Goal: Transaction & Acquisition: Purchase product/service

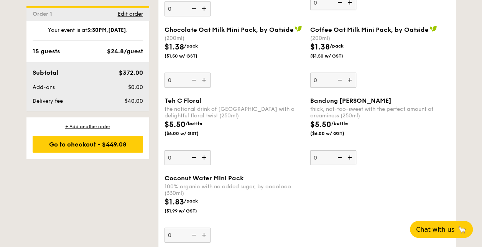
scroll to position [2265, 0]
click at [81, 127] on div "+ Add another order" at bounding box center [88, 127] width 111 height 6
radio input "true"
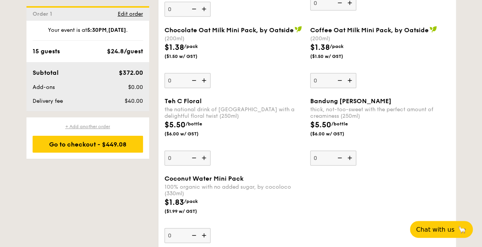
radio input "true"
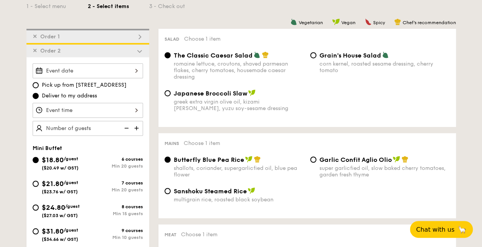
scroll to position [176, 0]
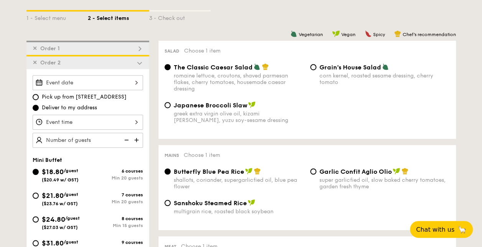
click at [35, 64] on span "✕" at bounding box center [35, 62] width 5 height 7
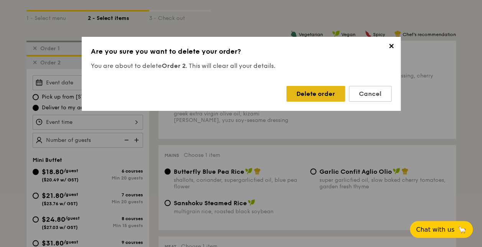
click at [323, 96] on div "Delete order" at bounding box center [316, 94] width 59 height 16
radio input "false"
radio input "true"
radio input "false"
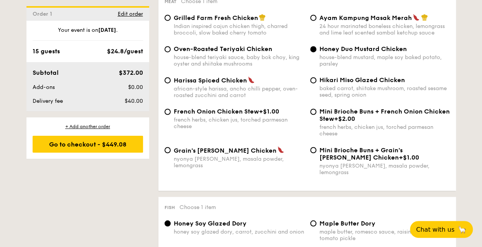
scroll to position [703, 0]
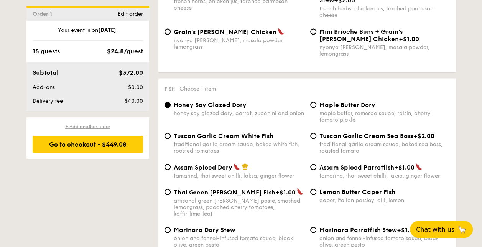
click at [74, 127] on div "+ Add another order" at bounding box center [88, 127] width 111 height 6
radio input "true"
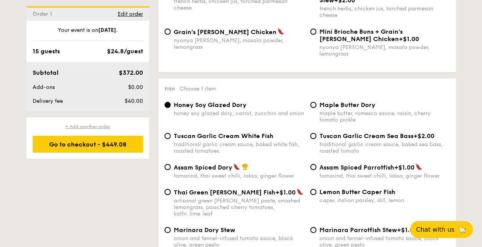
radio input "true"
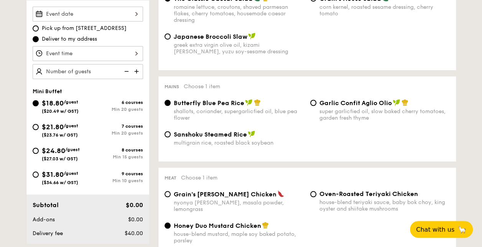
scroll to position [219, 0]
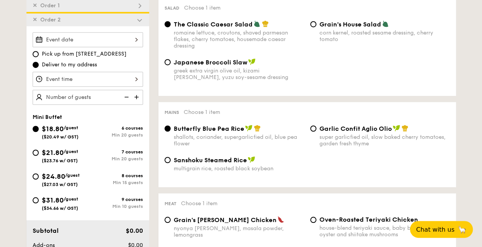
click at [35, 21] on span "✕" at bounding box center [35, 19] width 5 height 7
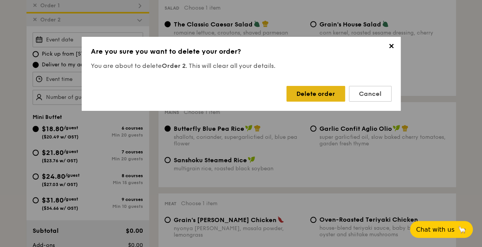
click at [309, 100] on div "Delete order" at bounding box center [316, 94] width 59 height 16
radio input "false"
radio input "true"
radio input "false"
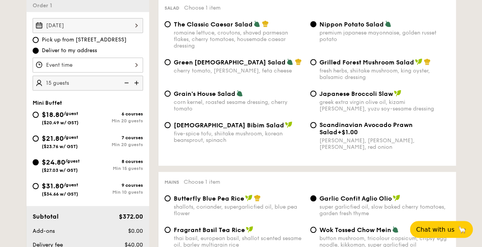
click at [298, 99] on div "Grain's House Salad corn kernel, roasted sesame dressing, cherry tomato" at bounding box center [239, 101] width 130 height 22
click at [171, 97] on input "Grain's House Salad corn kernel, roasted sesame dressing, cherry tomato" at bounding box center [168, 94] width 6 height 6
radio input "true"
click at [373, 29] on div "Nippon Potato Salad premium japanese mayonnaise, golden russet potato" at bounding box center [385, 31] width 130 height 22
click at [317, 27] on input "Nippon Potato Salad premium japanese mayonnaise, golden russet potato" at bounding box center [313, 24] width 6 height 6
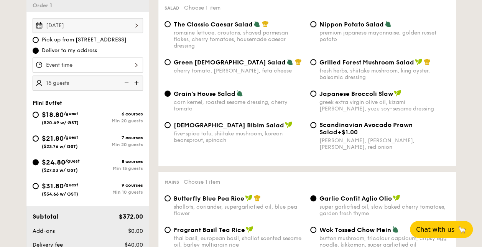
radio input "true"
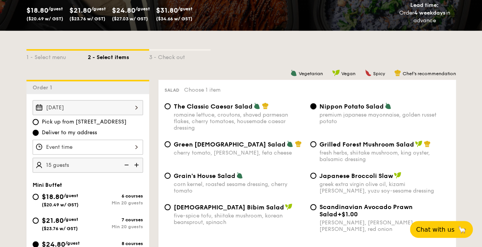
scroll to position [153, 0]
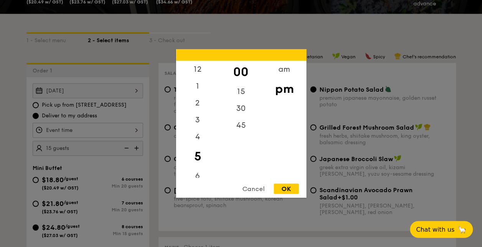
click at [131, 130] on div "12 1 2 3 4 5 6 7 8 9 10 11 00 15 30 45 am pm Cancel OK" at bounding box center [88, 130] width 111 height 15
click at [239, 114] on div "30" at bounding box center [240, 111] width 43 height 22
click at [290, 186] on div "OK" at bounding box center [286, 189] width 25 height 10
type input "5:30PM"
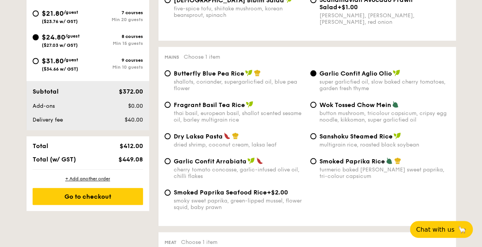
scroll to position [332, 0]
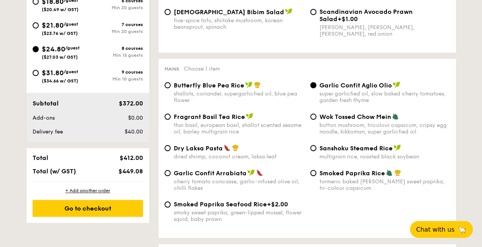
click at [194, 149] on span "Dry Laksa Pasta" at bounding box center [198, 148] width 49 height 7
click at [171, 149] on input "Dry Laksa Pasta dried shrimp, coconut cream, laksa leaf" at bounding box center [168, 148] width 6 height 6
radio input "true"
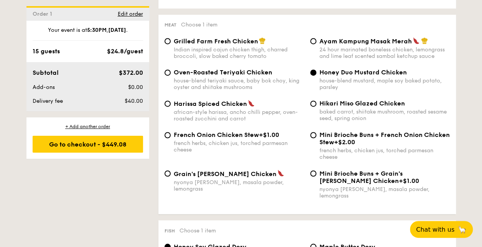
scroll to position [560, 0]
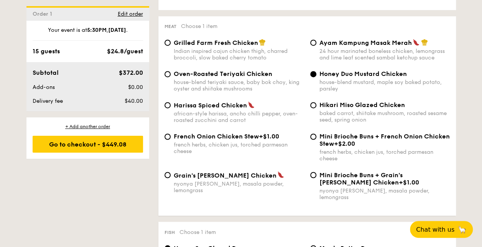
click at [223, 88] on div "house-blend teriyaki sauce, baby bok choy, king oyster and shiitake mushrooms" at bounding box center [239, 85] width 130 height 13
click at [171, 77] on input "Oven-Roasted Teriyaki Chicken house-blend teriyaki sauce, baby bok choy, king o…" at bounding box center [168, 74] width 6 height 6
radio input "true"
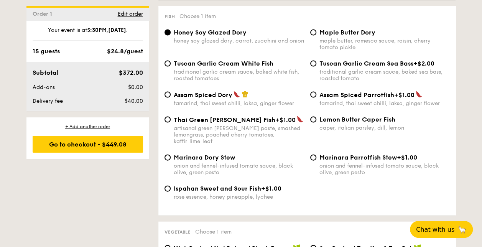
scroll to position [774, 0]
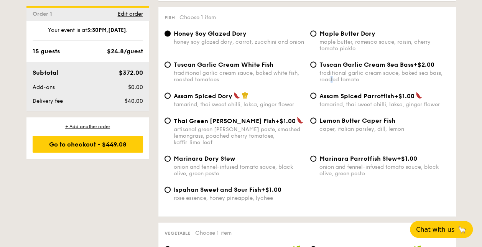
drag, startPoint x: 331, startPoint y: 74, endPoint x: 335, endPoint y: 79, distance: 6.2
click at [335, 79] on div "traditional garlic cream sauce, baked sea bass, roasted tomato" at bounding box center [385, 76] width 130 height 13
drag, startPoint x: 335, startPoint y: 79, endPoint x: 323, endPoint y: 68, distance: 16.3
click at [323, 68] on div "Tuscan Garlic Cream Sea Bass +$2.00 traditional garlic cream sauce, baked sea b…" at bounding box center [385, 72] width 130 height 22
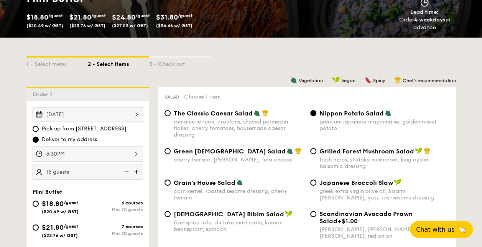
scroll to position [168, 0]
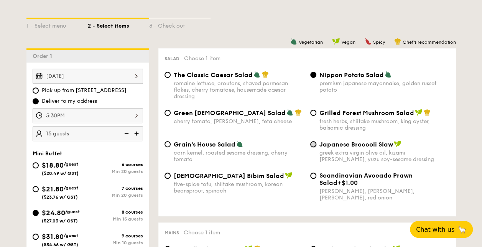
click at [315, 144] on input "Japanese Broccoli Slaw greek extra virgin olive oil, kizami nori, ginger, yuzu …" at bounding box center [313, 144] width 6 height 6
radio input "true"
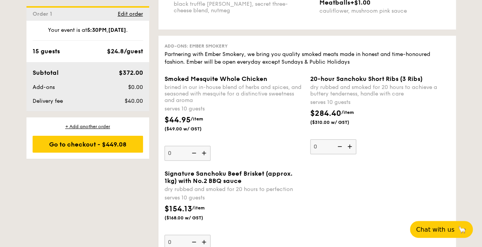
scroll to position [1612, 0]
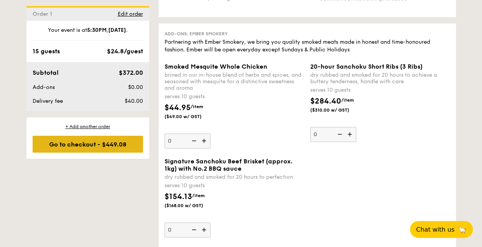
click at [111, 141] on div "Go to checkout - $449.08" at bounding box center [88, 144] width 111 height 17
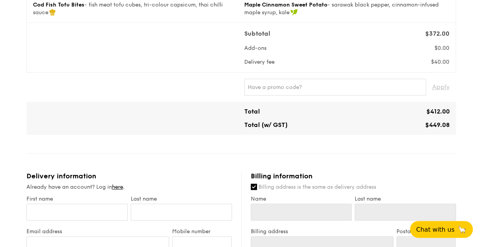
scroll to position [269, 0]
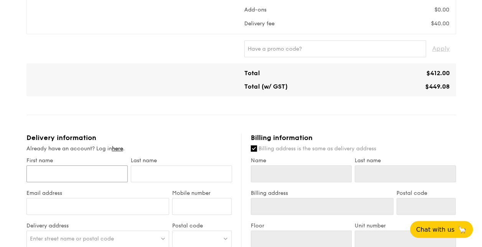
click at [112, 175] on input "First name" at bounding box center [76, 173] width 101 height 17
click at [211, 124] on div "Mini Buffet $24.80 /guest ($27.03 w/ GST) 15 guests Serving time: Aug 21, 2025,…" at bounding box center [241, 166] width 430 height 747
click at [63, 178] on input "First name" at bounding box center [76, 173] width 101 height 17
type input "Shanice"
type input "See"
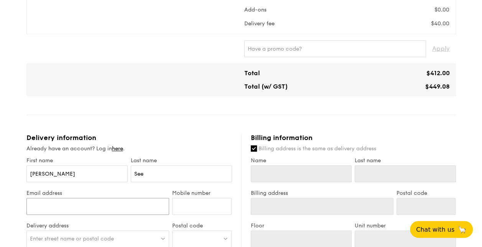
type input "[PERSON_NAME][EMAIL_ADDRESS][DOMAIN_NAME]"
type input "96533188"
type input "Shanice"
type input "See"
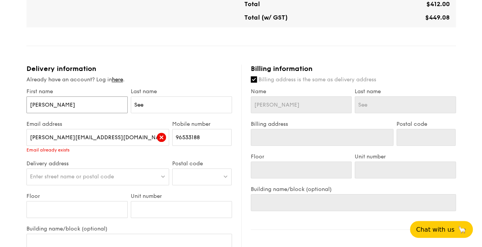
scroll to position [345, 0]
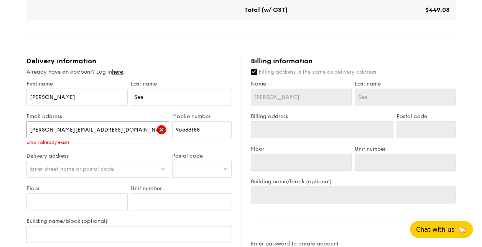
drag, startPoint x: 121, startPoint y: 129, endPoint x: 67, endPoint y: 136, distance: 54.9
click at [67, 136] on input "[PERSON_NAME][EMAIL_ADDRESS][DOMAIN_NAME]" at bounding box center [97, 129] width 143 height 17
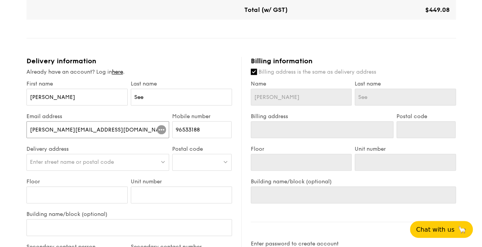
type input "[PERSON_NAME][EMAIL_ADDRESS][DOMAIN_NAME]"
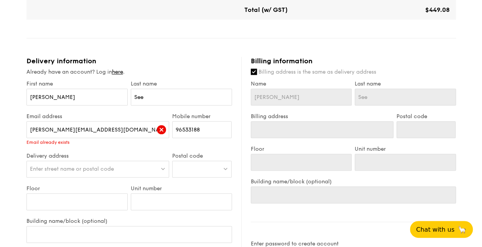
click at [24, 176] on div "1 - Select menu 2 - Select items 3 - Check out Mini Buffet $24.80 /guest ($27.0…" at bounding box center [241, 59] width 442 height 809
click at [123, 73] on link "here" at bounding box center [117, 72] width 11 height 7
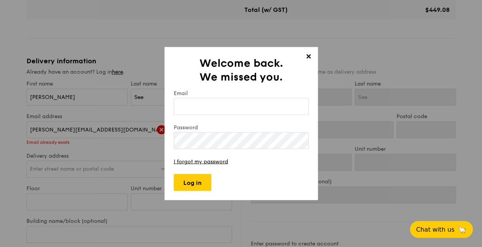
click at [195, 100] on input "Email" at bounding box center [241, 106] width 135 height 17
type input "[PERSON_NAME][EMAIL_ADDRESS][DOMAIN_NAME]"
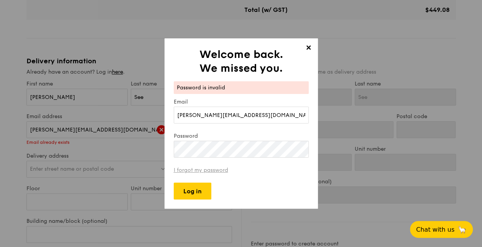
click at [203, 172] on link "I forgot my password" at bounding box center [201, 170] width 54 height 7
click at [139, 155] on div "✕ Welcome back. We missed you. Password is invalid Email shanice.see@maybank.co…" at bounding box center [241, 123] width 482 height 247
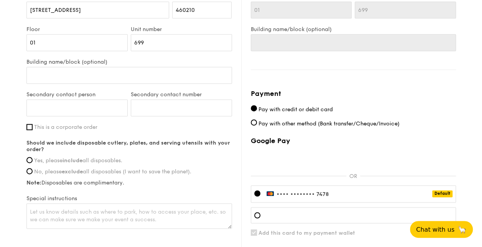
scroll to position [497, 0]
click at [31, 160] on input "Yes, please include all disposables." at bounding box center [29, 161] width 6 height 6
radio input "true"
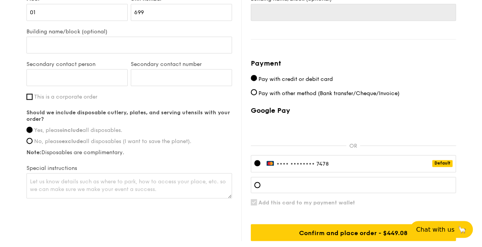
scroll to position [540, 0]
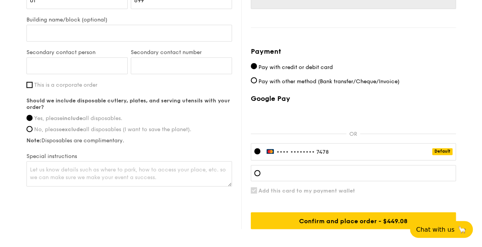
click at [315, 147] on div "•••• •••• •••• 7478 Default" at bounding box center [353, 151] width 205 height 17
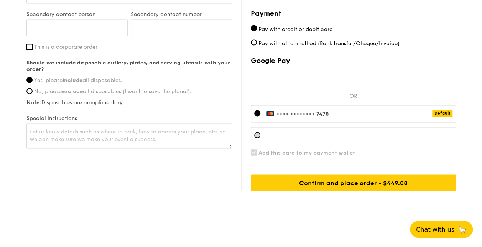
scroll to position [578, 0]
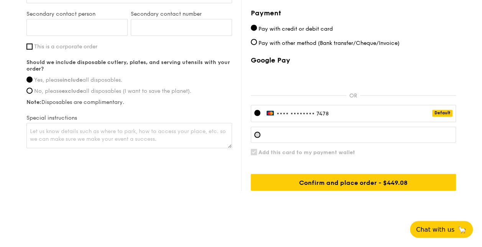
click at [320, 130] on div at bounding box center [353, 135] width 205 height 16
click at [318, 116] on div "•••• •••• •••• 7478 Default" at bounding box center [353, 113] width 205 height 17
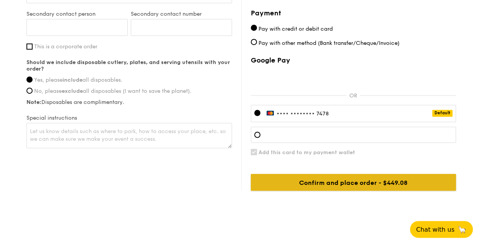
click at [302, 178] on input "Confirm and place order - $449.08" at bounding box center [353, 182] width 205 height 17
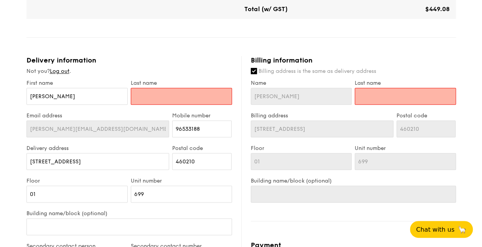
scroll to position [280, 0]
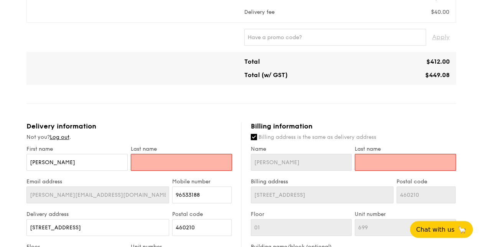
type input "S"
type input "SE"
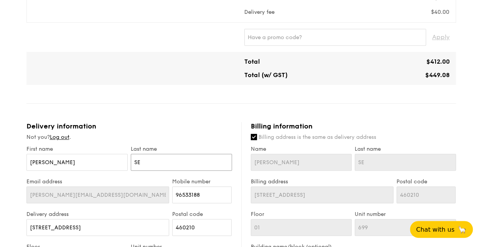
type input "SEE"
type input "SE"
type input "S"
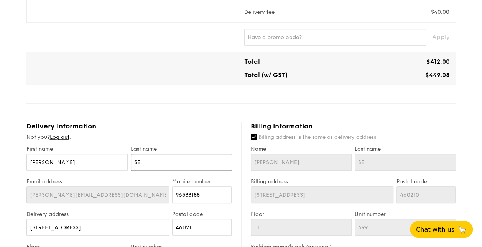
type input "S"
type input "Se"
type input "See"
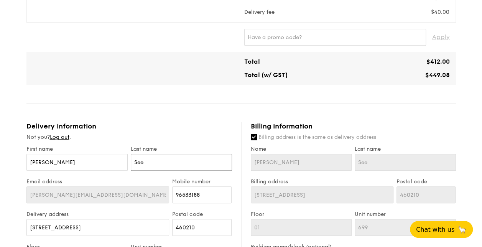
type input "See"
click at [215, 136] on div "Not you? Log out ." at bounding box center [129, 138] width 206 height 8
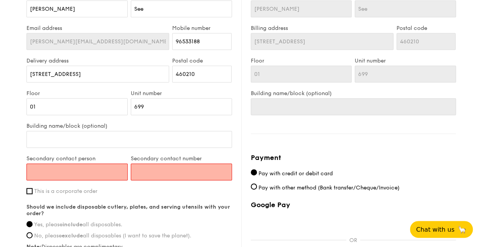
scroll to position [434, 0]
click at [104, 175] on input "Secondary contact person" at bounding box center [76, 171] width 101 height 17
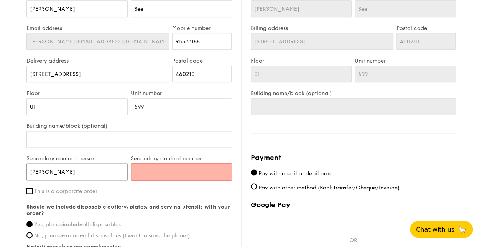
type input "TAN WEI ANN"
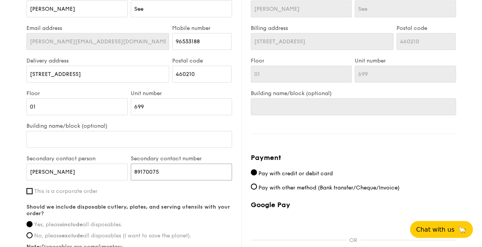
type input "89170075"
drag, startPoint x: 102, startPoint y: 172, endPoint x: 12, endPoint y: 163, distance: 90.9
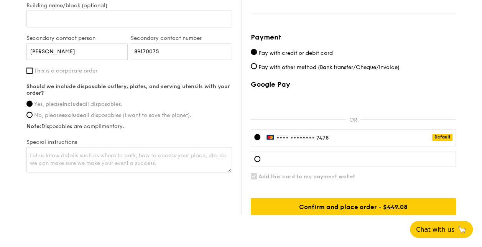
scroll to position [582, 0]
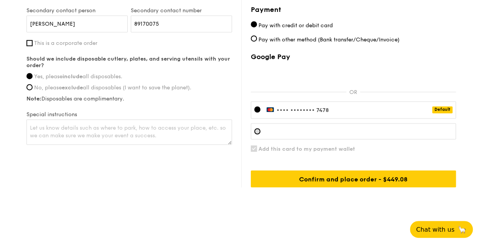
click at [259, 127] on div at bounding box center [353, 131] width 205 height 16
click at [313, 126] on div at bounding box center [353, 131] width 205 height 16
click at [263, 147] on span "Add this card to my payment wallet" at bounding box center [307, 148] width 97 height 7
click at [257, 147] on input "Add this card to my payment wallet" at bounding box center [254, 148] width 6 height 6
checkbox input "false"
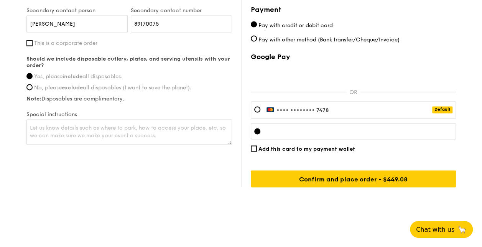
click at [420, 125] on div at bounding box center [353, 131] width 205 height 16
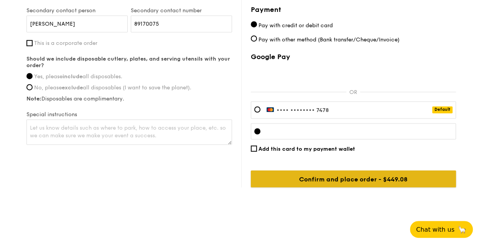
click at [308, 178] on input "Confirm and place order - $449.08" at bounding box center [353, 178] width 205 height 17
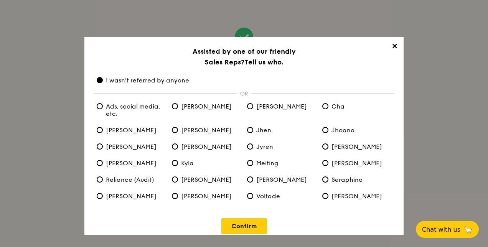
click at [243, 219] on div "Confirm" at bounding box center [244, 221] width 301 height 25
click at [242, 224] on link "Confirm" at bounding box center [244, 226] width 46 height 16
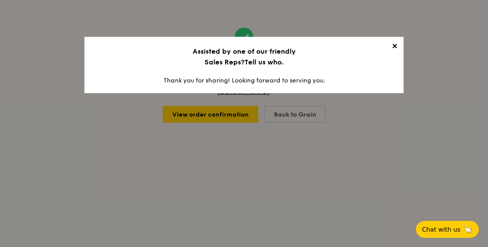
click at [395, 47] on span "✕" at bounding box center [394, 47] width 11 height 11
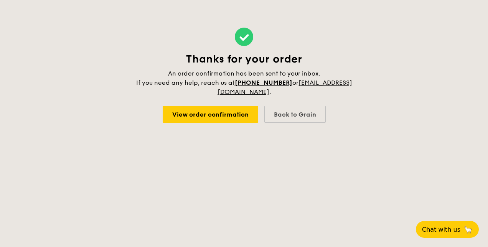
click at [360, 114] on div "Thanks for your order An order confirmation has been sent to your inbox. If you…" at bounding box center [244, 75] width 488 height 150
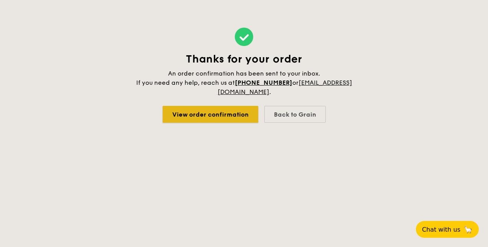
click at [216, 118] on link "View order confirmation" at bounding box center [211, 114] width 96 height 17
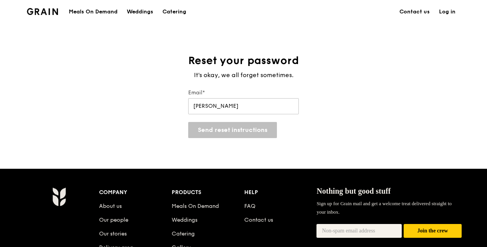
type input "[PERSON_NAME][EMAIL_ADDRESS][DOMAIN_NAME]"
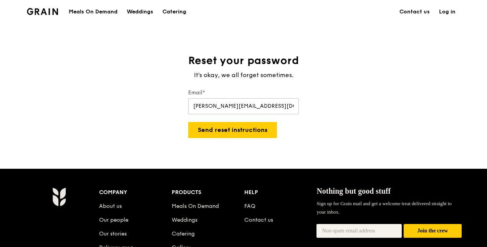
click at [229, 138] on div "Grain logo Meals On Demand Weddings Catering Contact us Log in Reset your passw…" at bounding box center [243, 191] width 487 height 382
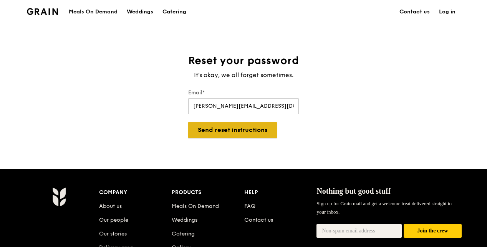
click at [240, 129] on button "Send reset instructions" at bounding box center [232, 130] width 89 height 16
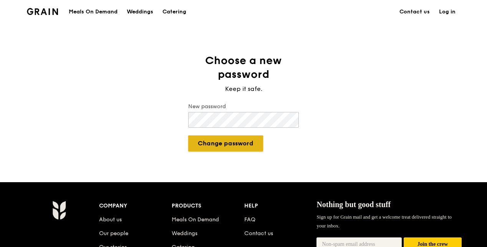
click at [233, 142] on button "Change password" at bounding box center [225, 143] width 75 height 16
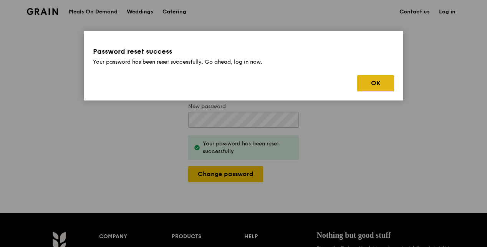
click at [380, 86] on button "OK" at bounding box center [375, 83] width 37 height 16
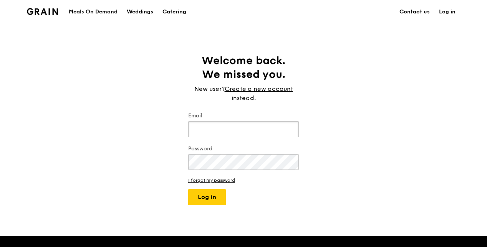
click at [236, 123] on input "Email" at bounding box center [243, 129] width 111 height 16
type input "[PERSON_NAME][EMAIL_ADDRESS][DOMAIN_NAME]"
click at [195, 194] on button "Log in" at bounding box center [207, 197] width 38 height 16
